Goal: Information Seeking & Learning: Learn about a topic

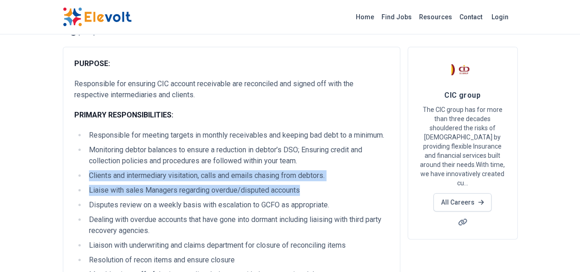
drag, startPoint x: 245, startPoint y: 192, endPoint x: 22, endPoint y: 180, distance: 223.6
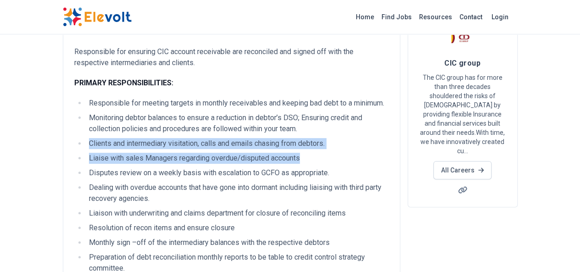
scroll to position [138, 0]
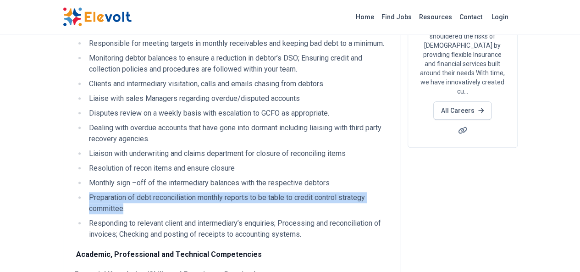
drag, startPoint x: 347, startPoint y: 188, endPoint x: 34, endPoint y: 185, distance: 313.1
click at [86, 192] on li "Preparation of debt reconciliation monthly reports to be table to credit contro…" at bounding box center [237, 203] width 303 height 22
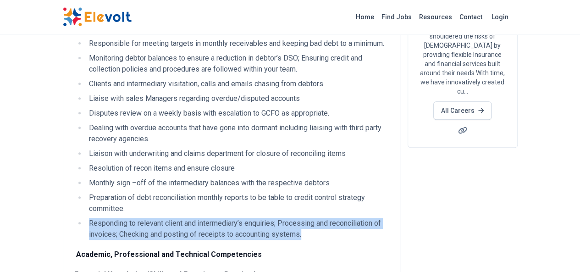
drag, startPoint x: 33, startPoint y: 198, endPoint x: 173, endPoint y: 212, distance: 140.9
click at [173, 218] on li "Responding to relevant client and intermediary’s enquiries; Processing and reco…" at bounding box center [237, 229] width 303 height 22
click at [170, 218] on li "Responding to relevant client and intermediary’s enquiries; Processing and reco…" at bounding box center [237, 229] width 303 height 22
click at [171, 218] on li "Responding to relevant client and intermediary’s enquiries; Processing and reco…" at bounding box center [237, 229] width 303 height 22
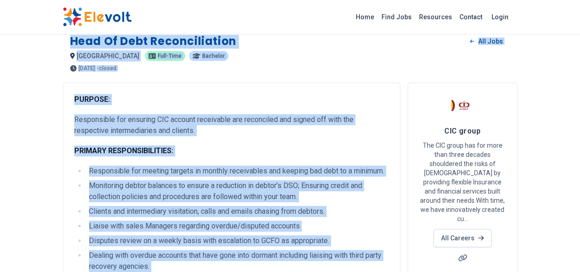
scroll to position [0, 0]
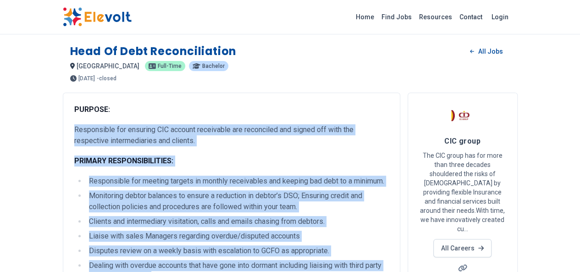
drag, startPoint x: 174, startPoint y: 213, endPoint x: 12, endPoint y: 131, distance: 181.6
copy div "Loremipsumd sit ametcons ADI elitsed doeiusmodt inc utlaboreet dol magnaa eni a…"
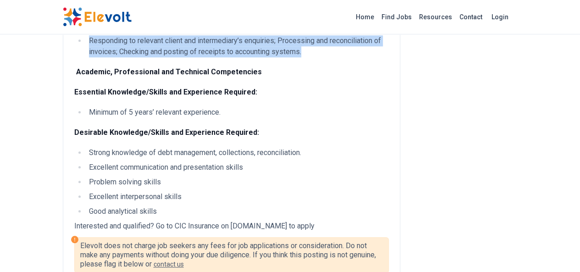
scroll to position [321, 0]
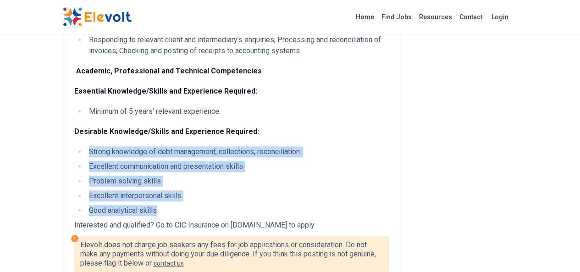
drag, startPoint x: 33, startPoint y: 129, endPoint x: 104, endPoint y: 183, distance: 88.9
click at [104, 183] on ul "Strong knowledge of debt management, collections, reconciliation. Excellent com…" at bounding box center [231, 181] width 314 height 70
copy ul "Strong knowledge of debt management, collections, reconciliation. Excellent com…"
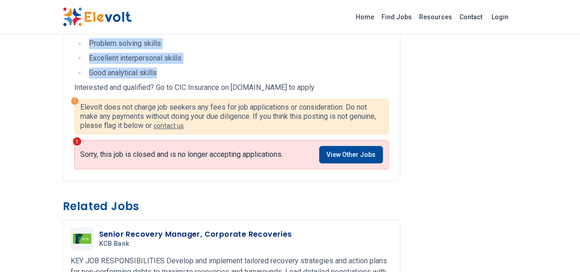
scroll to position [413, 0]
